Goal: Transaction & Acquisition: Subscribe to service/newsletter

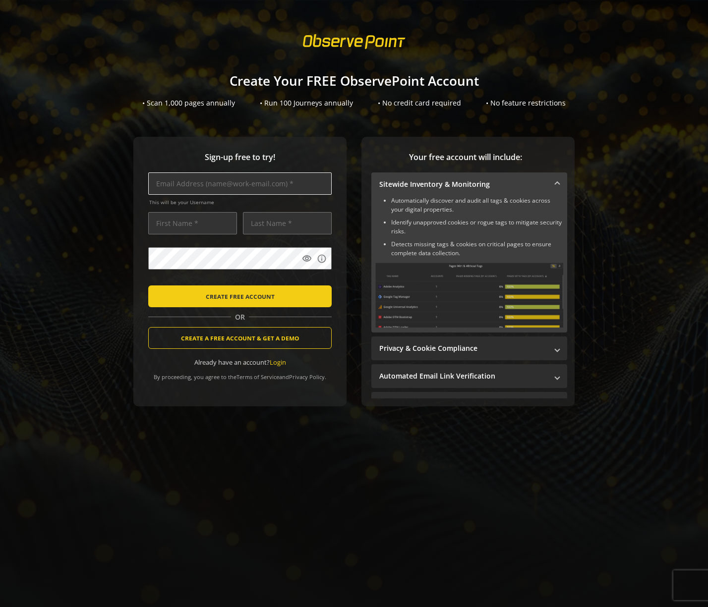
click at [186, 188] on input "text" at bounding box center [239, 183] width 183 height 22
type input "tamera.eaton@observepoint.com"
type input "Tamera"
type input "Eaton"
click at [197, 179] on input "tamera.eaton@observepoint.com" at bounding box center [239, 183] width 183 height 22
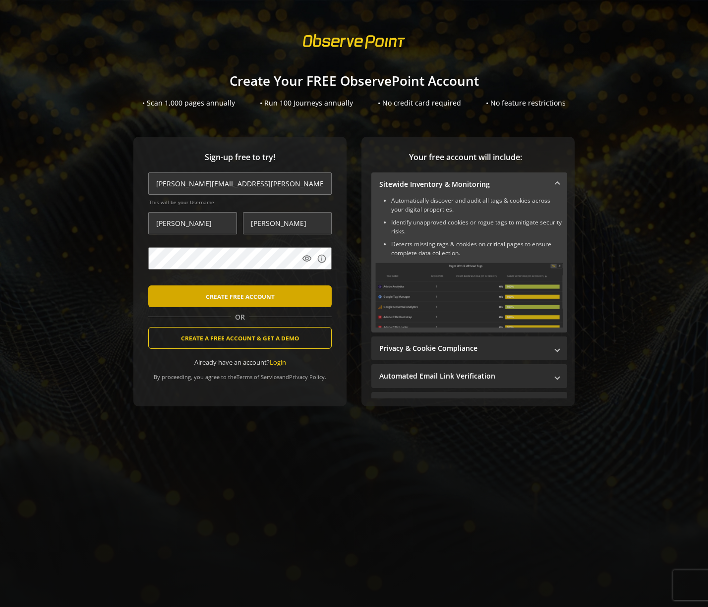
click at [224, 293] on span "CREATE FREE ACCOUNT" at bounding box center [240, 296] width 69 height 18
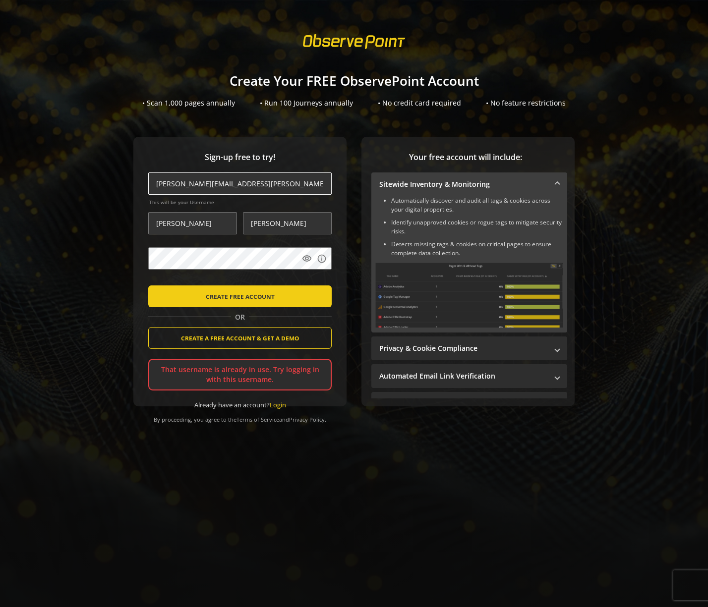
click at [208, 184] on input "tamera.eaton+70@observepoint.com" at bounding box center [239, 183] width 183 height 22
click at [148, 285] on button "CREATE FREE ACCOUNT" at bounding box center [239, 296] width 183 height 22
click at [221, 295] on span "CREATE FREE ACCOUNT" at bounding box center [240, 296] width 69 height 18
click at [220, 298] on span "CREATE FREE ACCOUNT" at bounding box center [240, 296] width 69 height 18
click at [207, 181] on input "tamera.eaton+71@observepoint.com" at bounding box center [239, 183] width 183 height 22
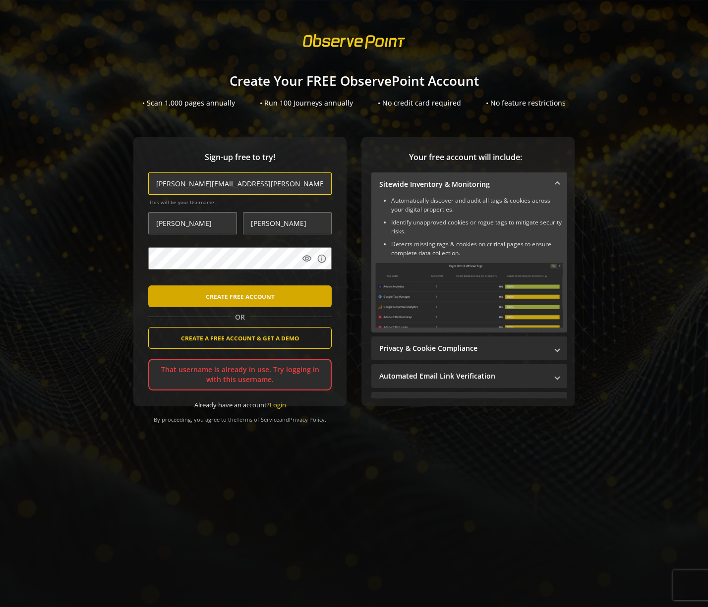
type input "tamera.eaton+72@observepoint.com"
click at [209, 301] on span "CREATE FREE ACCOUNT" at bounding box center [240, 296] width 69 height 18
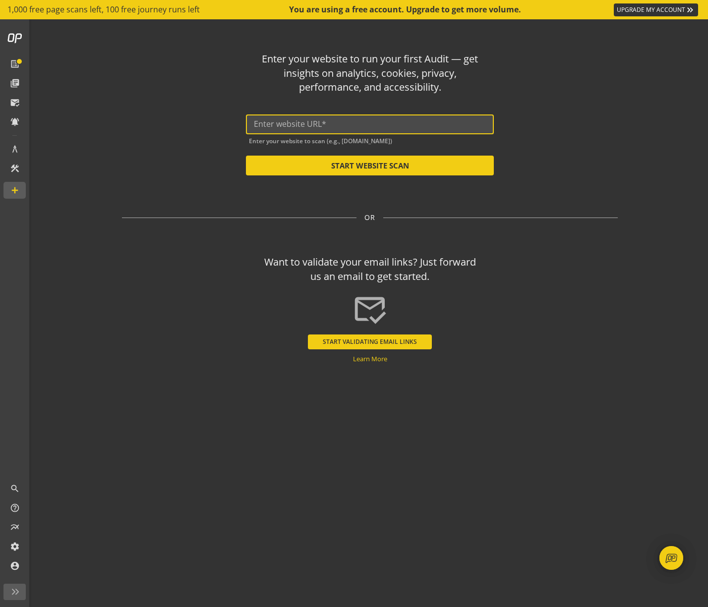
click at [375, 121] on input "text" at bounding box center [370, 123] width 232 height 9
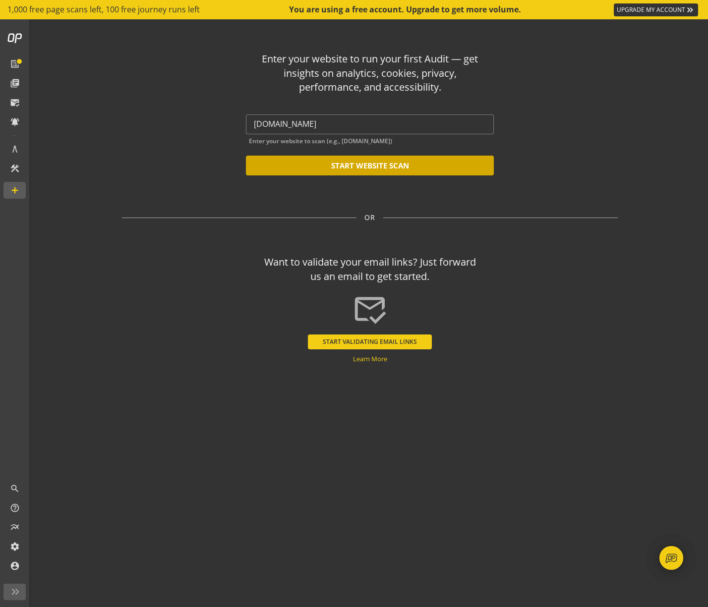
click at [351, 168] on button "START WEBSITE SCAN" at bounding box center [370, 166] width 248 height 20
type input "https://cnn.com"
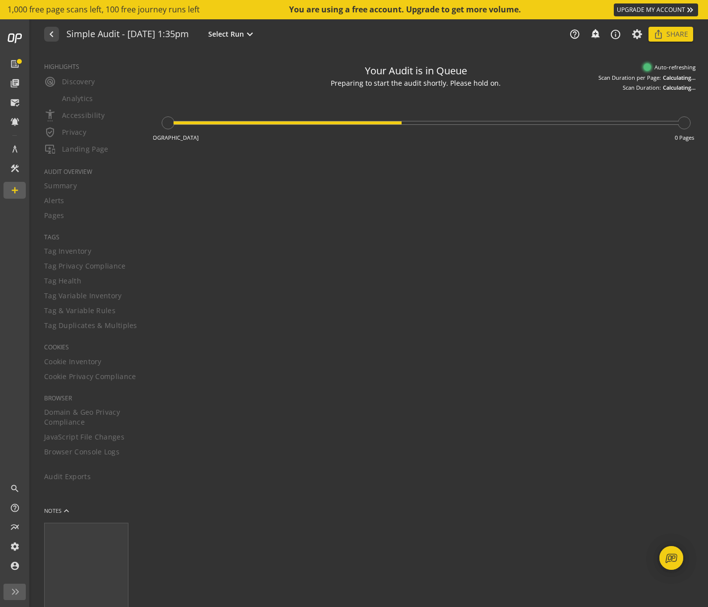
type textarea "Notes can include: -a description of what this audit is validating -changes in …"
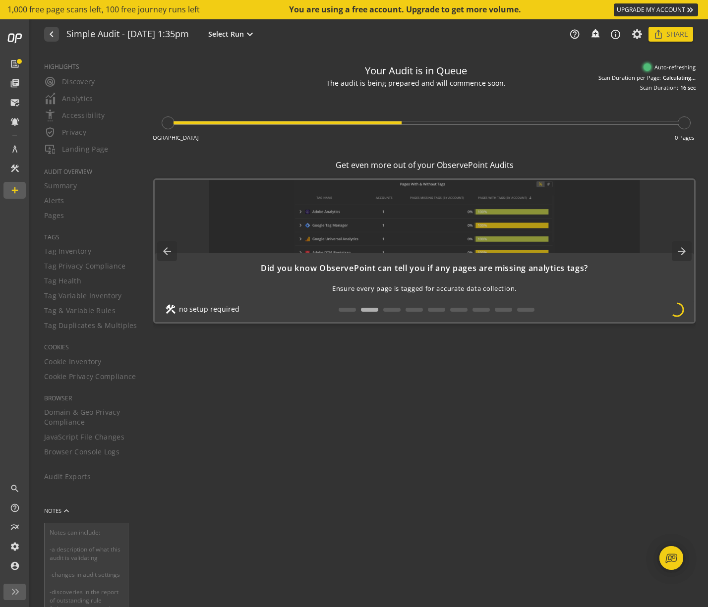
click at [629, 35] on div "help_outline notifications_none add_alert info_outline ios_share Share" at bounding box center [626, 34] width 134 height 15
click at [632, 34] on icon at bounding box center [637, 34] width 12 height 7
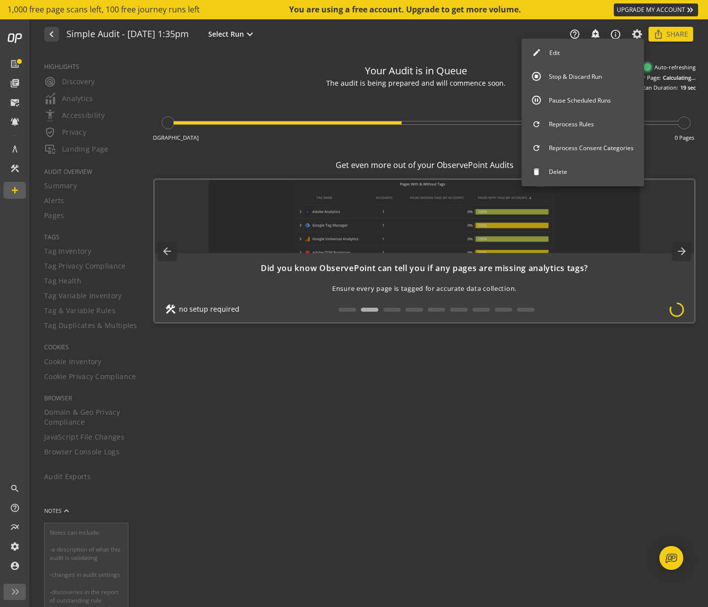
click at [564, 76] on button "Stop & Discard Run" at bounding box center [582, 76] width 122 height 21
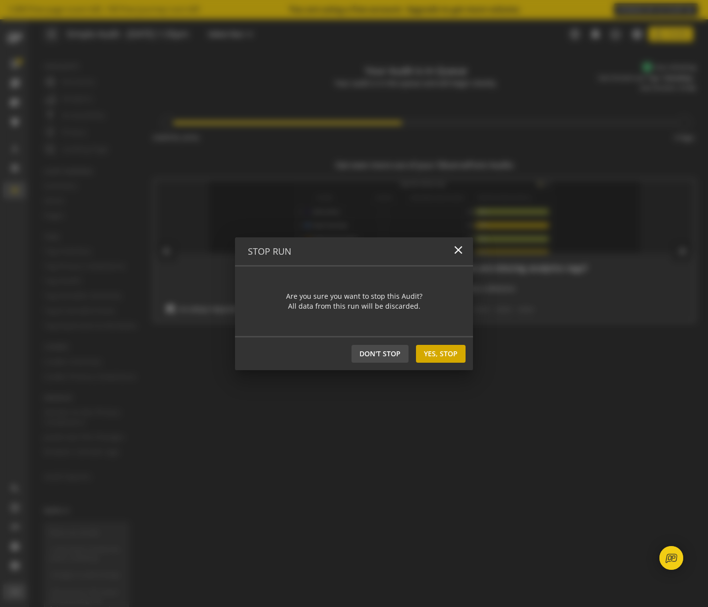
click at [441, 352] on span "Yes, Stop" at bounding box center [441, 354] width 34 height 18
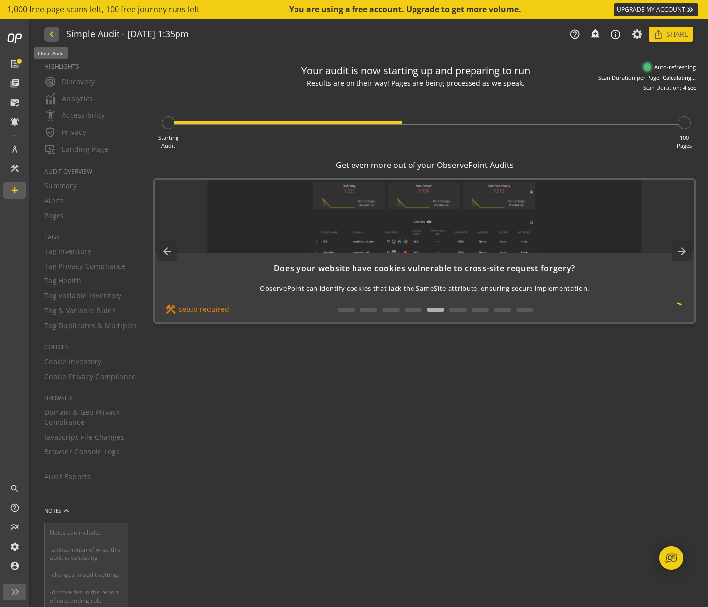
click at [52, 29] on mat-icon "navigate_before" at bounding box center [51, 34] width 10 height 12
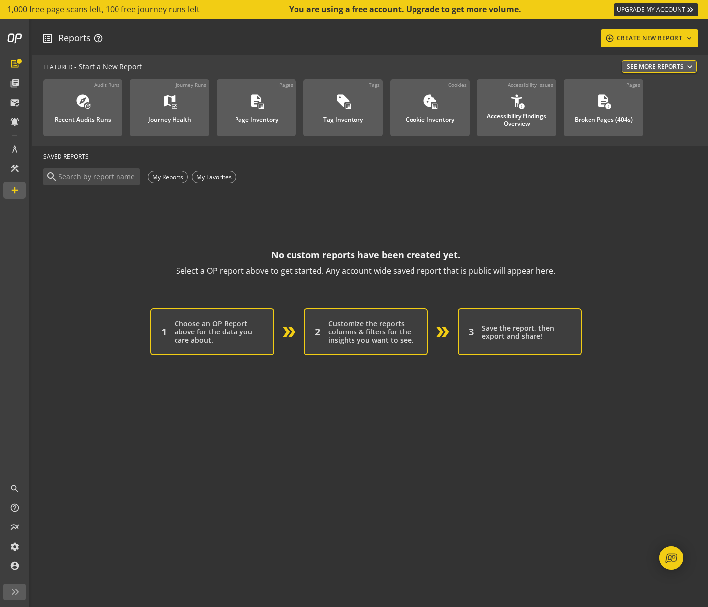
click at [52, 29] on div "list_alt Reports help_outline add_circle_outline CREATE NEW REPORT keyboard_arr…" at bounding box center [370, 38] width 656 height 18
click at [687, 5] on mat-icon "keyboard_double_arrow_right" at bounding box center [690, 10] width 10 height 10
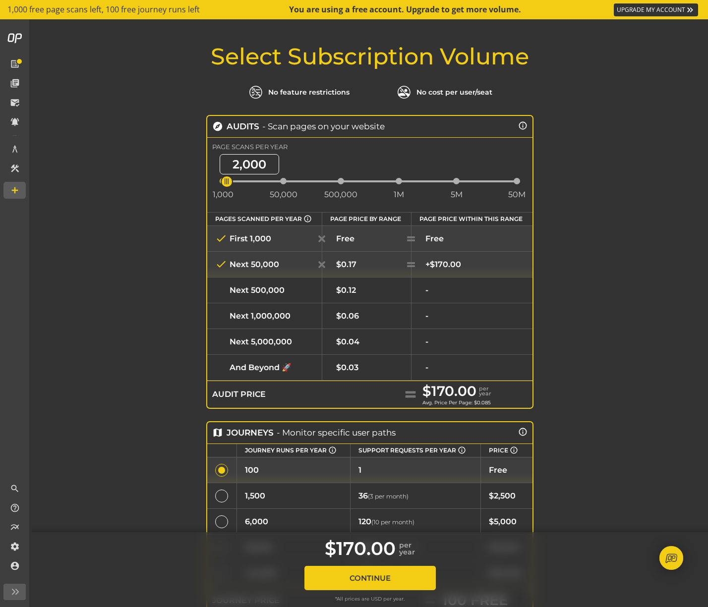
click at [295, 317] on div "check Next 1,000,000" at bounding box center [264, 316] width 99 height 12
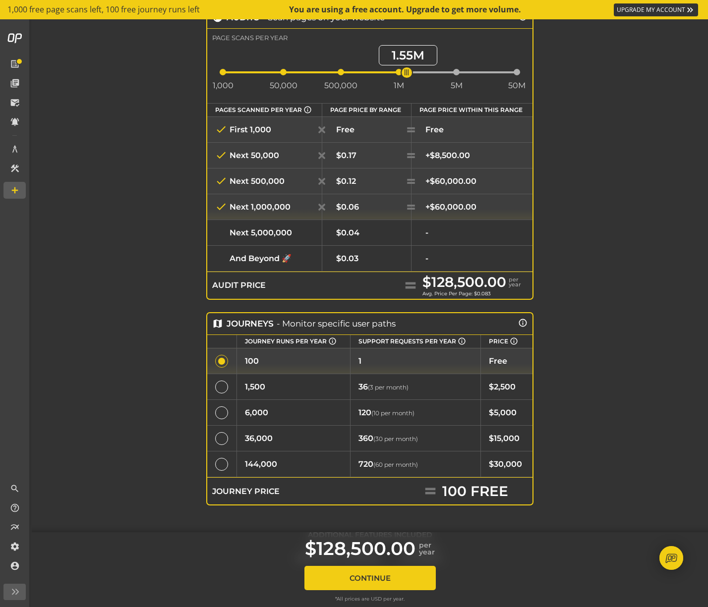
scroll to position [164, 0]
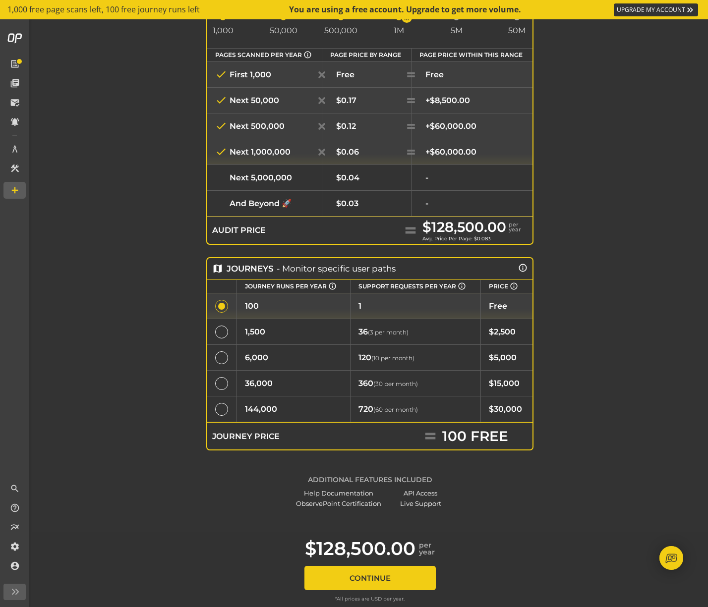
click at [216, 351] on td at bounding box center [221, 358] width 29 height 26
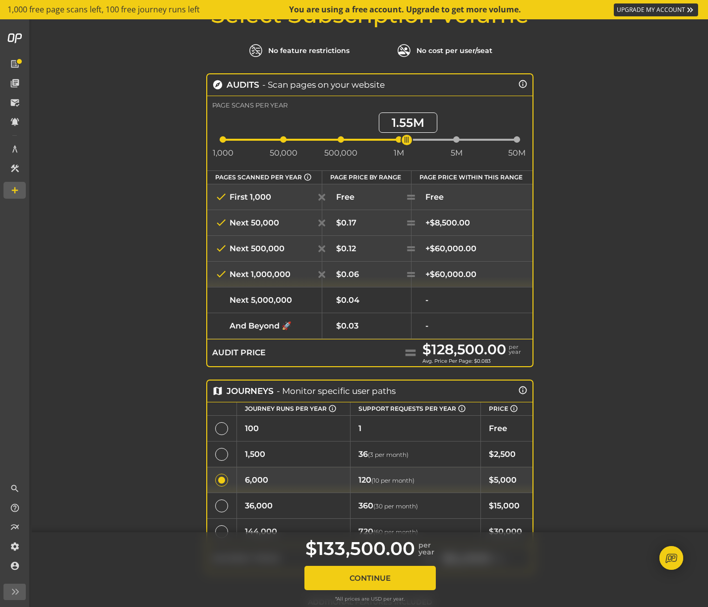
scroll to position [0, 0]
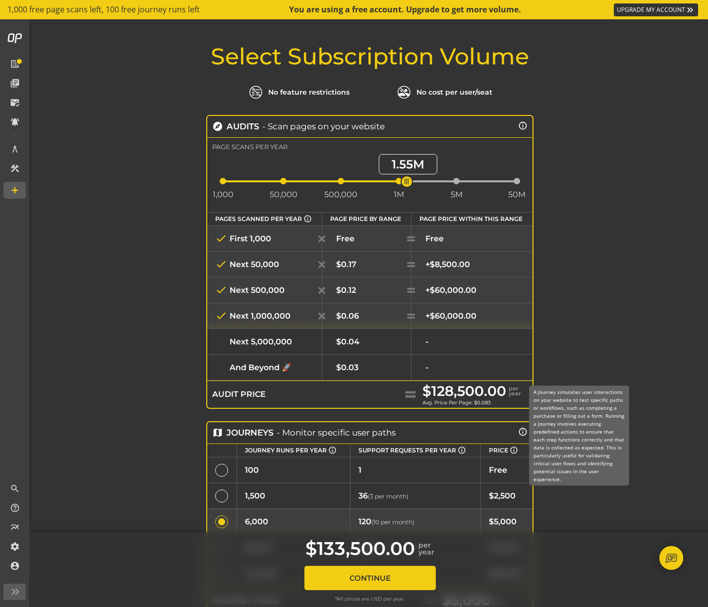
click at [520, 434] on mat-icon "info_outline" at bounding box center [522, 431] width 9 height 9
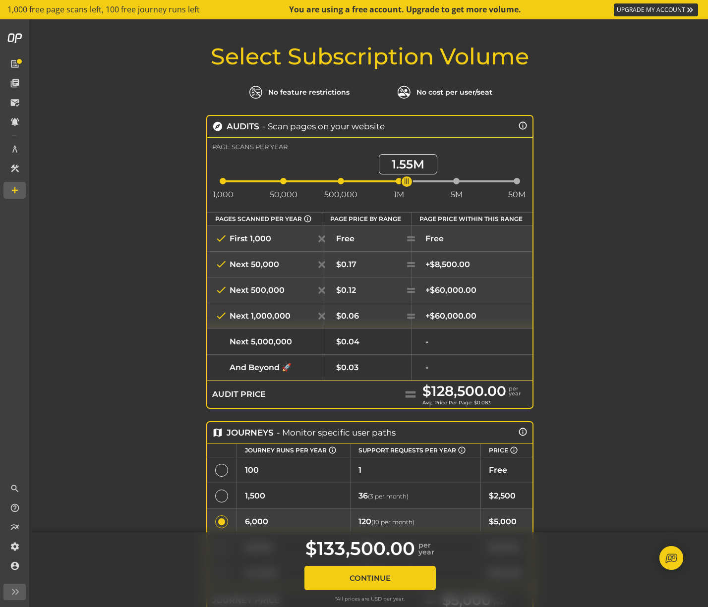
click at [519, 433] on mat-icon "info_outline" at bounding box center [522, 431] width 9 height 9
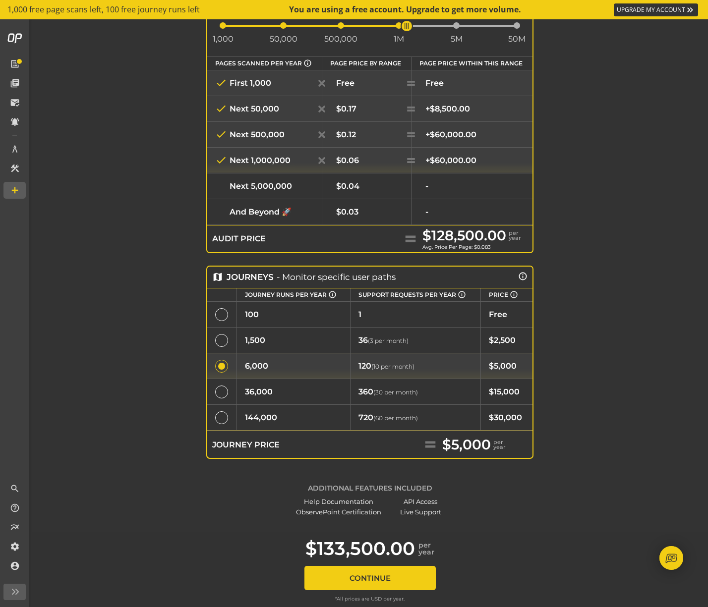
scroll to position [164, 0]
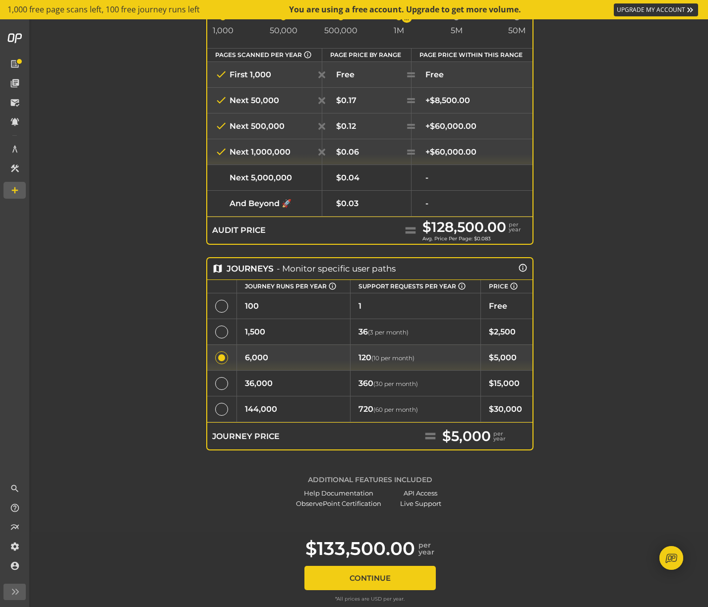
click at [359, 573] on button "Continue" at bounding box center [369, 578] width 131 height 24
